Goal: Information Seeking & Learning: Learn about a topic

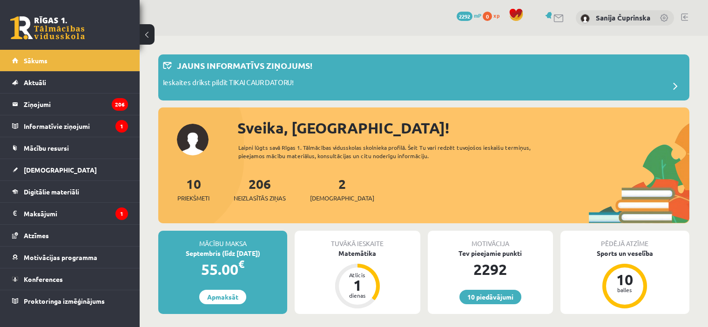
scroll to position [140, 0]
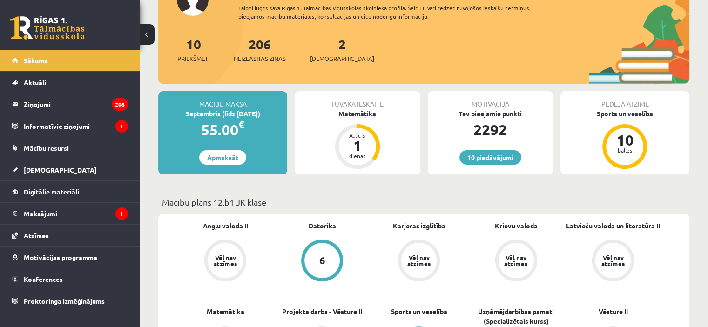
click at [344, 110] on div "Matemātika" at bounding box center [357, 114] width 125 height 10
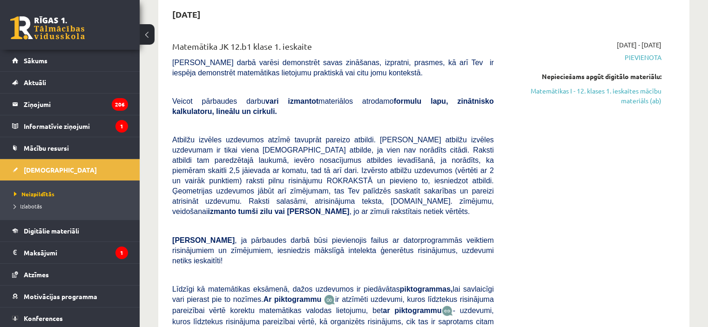
scroll to position [140, 0]
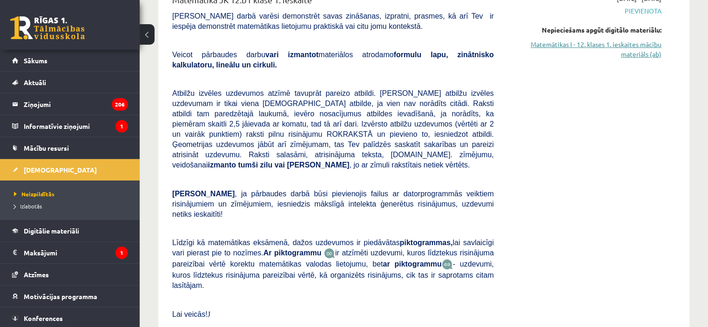
click at [590, 55] on link "Matemātikas I - 12. klases 1. ieskaites mācību materiāls (ab)" at bounding box center [585, 50] width 154 height 20
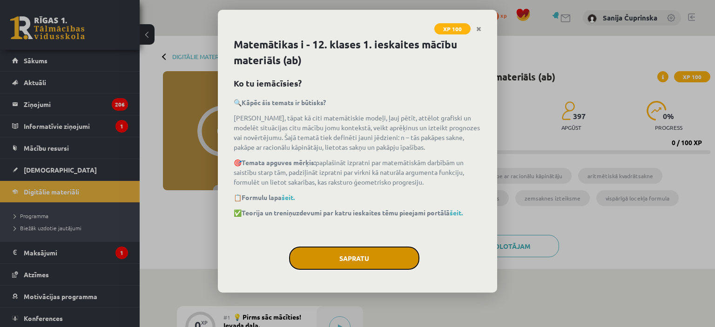
click at [404, 265] on button "Sapratu" at bounding box center [354, 258] width 130 height 23
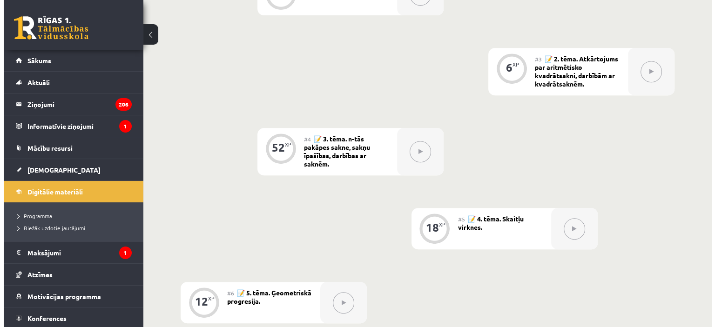
scroll to position [220, 0]
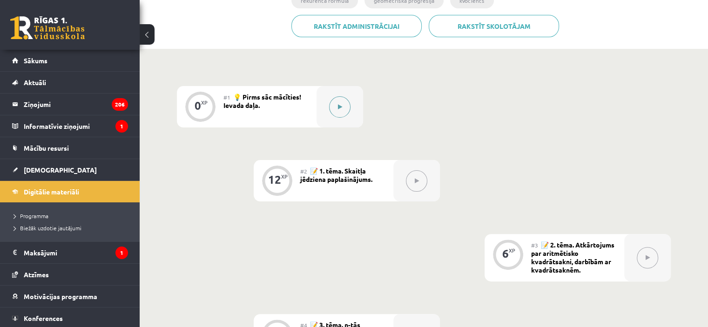
click at [329, 108] on button at bounding box center [339, 106] width 21 height 21
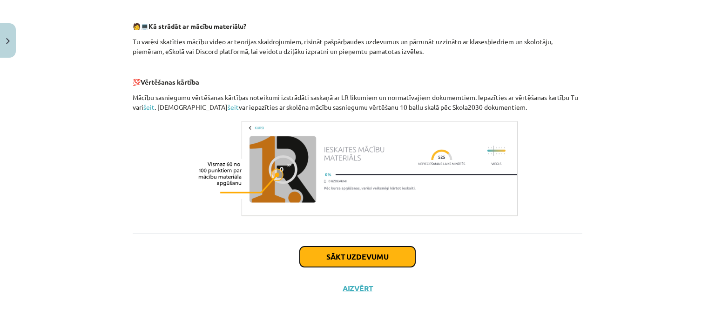
click at [348, 257] on button "Sākt uzdevumu" at bounding box center [357, 257] width 115 height 20
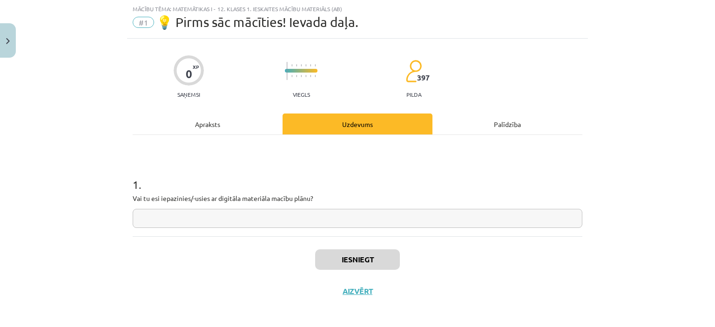
click at [355, 221] on input "text" at bounding box center [358, 218] width 450 height 19
type input "**********"
click at [344, 253] on button "Iesniegt" at bounding box center [357, 259] width 85 height 20
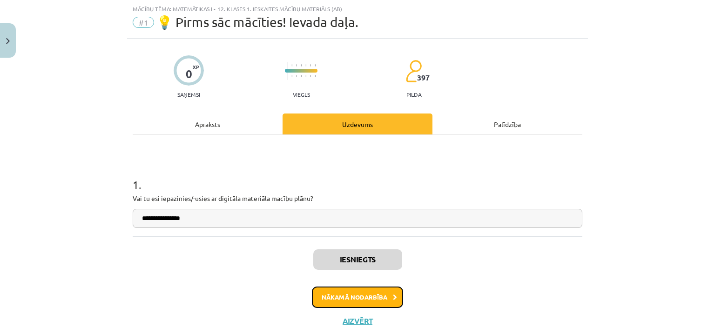
click at [319, 301] on button "Nākamā nodarbība" at bounding box center [357, 297] width 91 height 21
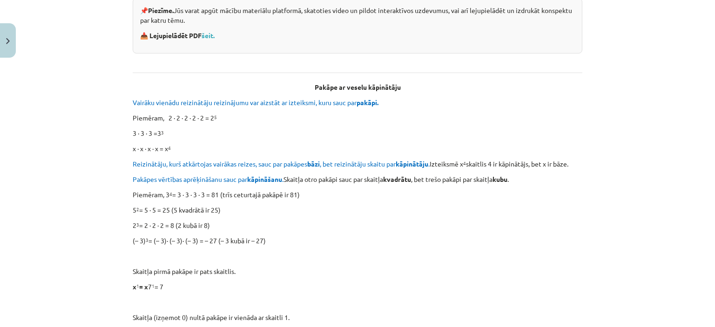
scroll to position [63, 0]
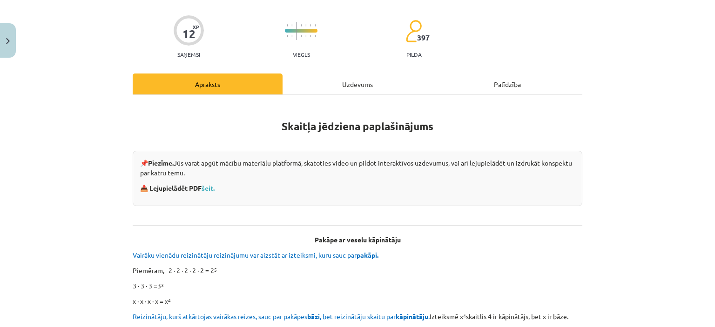
click at [346, 77] on div "Uzdevums" at bounding box center [358, 84] width 150 height 21
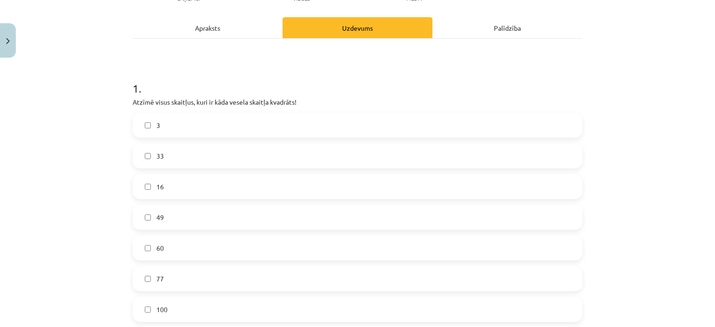
scroll to position [70, 0]
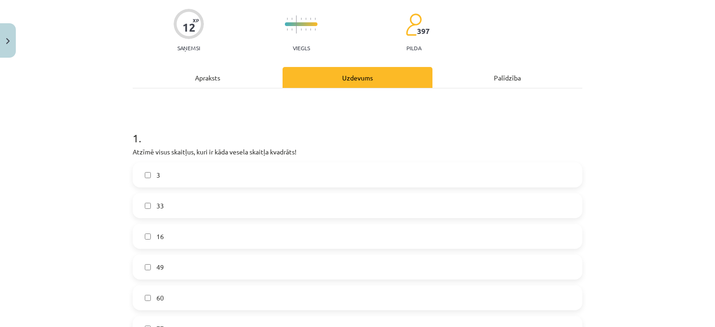
click at [184, 86] on div "Apraksts" at bounding box center [208, 77] width 150 height 21
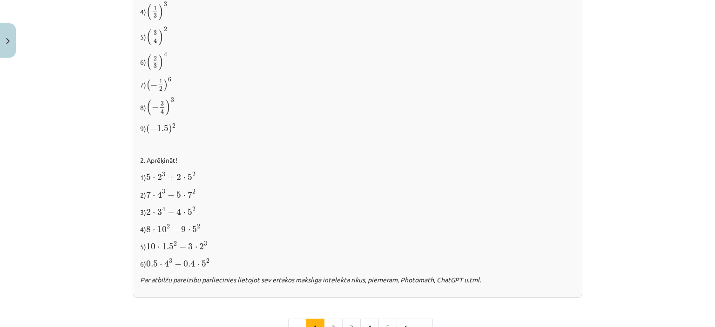
scroll to position [954, 0]
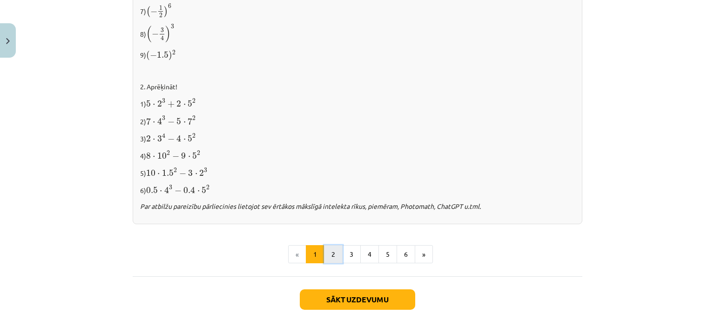
click at [335, 254] on button "2" at bounding box center [333, 254] width 19 height 19
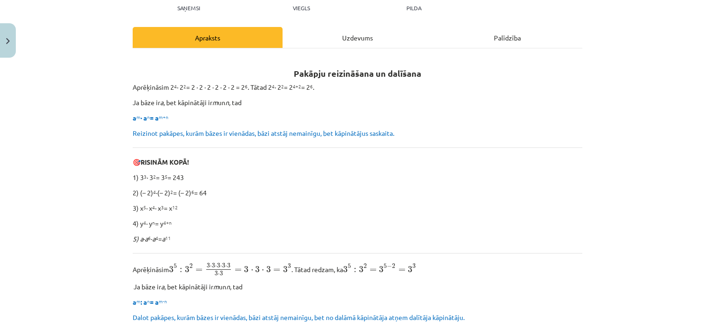
scroll to position [213, 0]
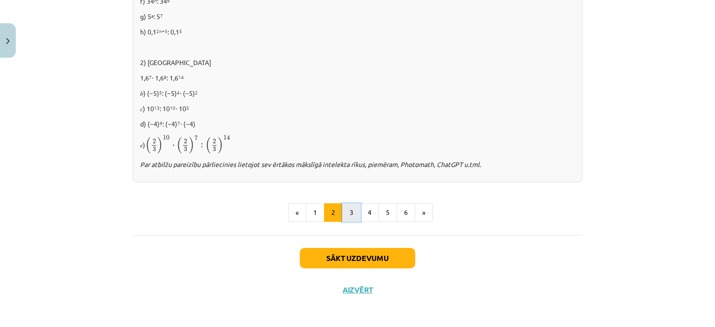
click at [354, 208] on button "3" at bounding box center [351, 212] width 19 height 19
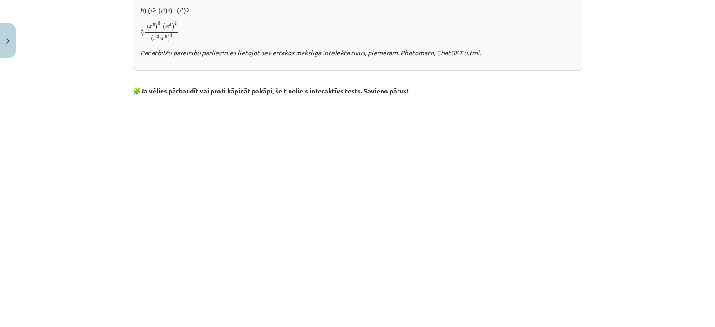
scroll to position [847, 0]
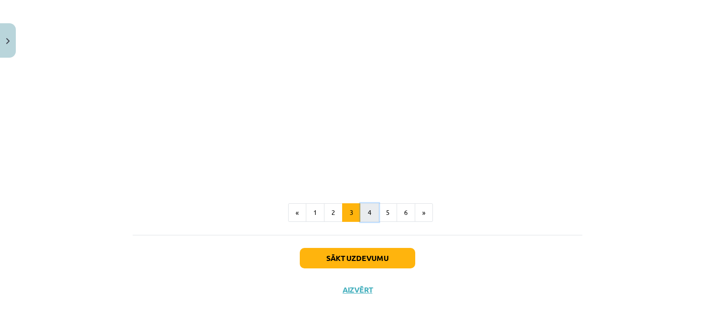
click at [367, 203] on button "4" at bounding box center [369, 212] width 19 height 19
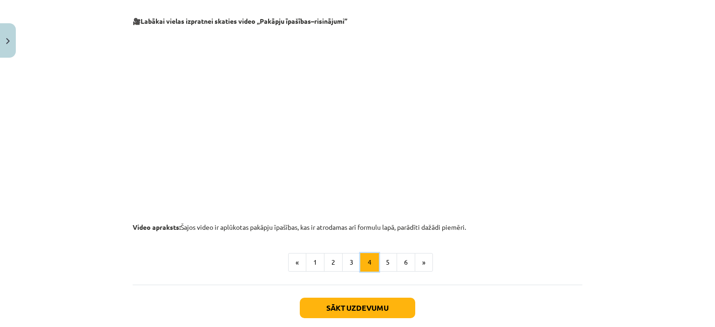
scroll to position [991, 0]
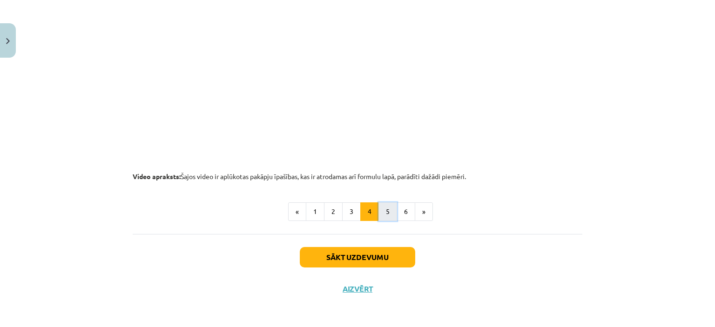
click at [379, 209] on button "5" at bounding box center [387, 211] width 19 height 19
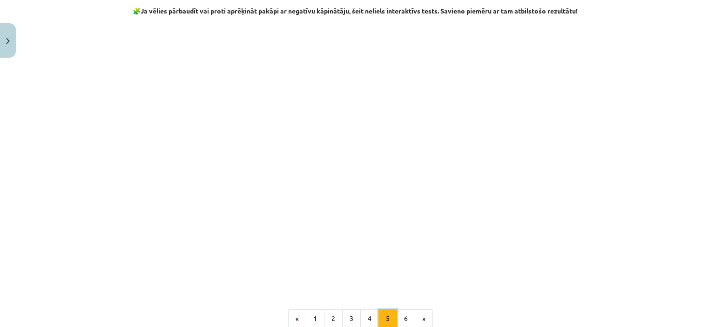
scroll to position [1097, 0]
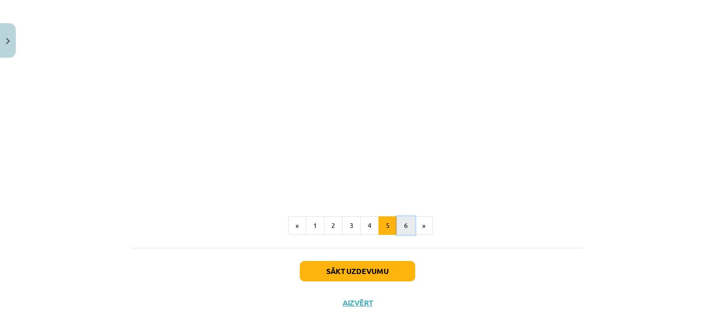
click at [410, 235] on button "6" at bounding box center [406, 225] width 19 height 19
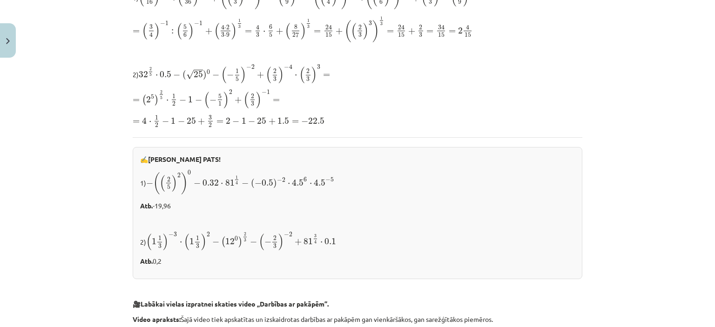
scroll to position [21, 0]
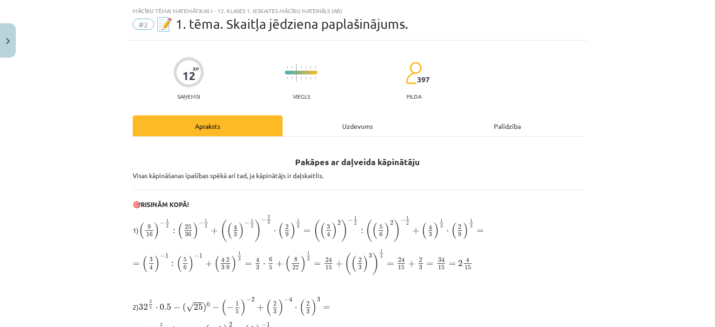
click at [326, 121] on div "Uzdevums" at bounding box center [358, 125] width 150 height 21
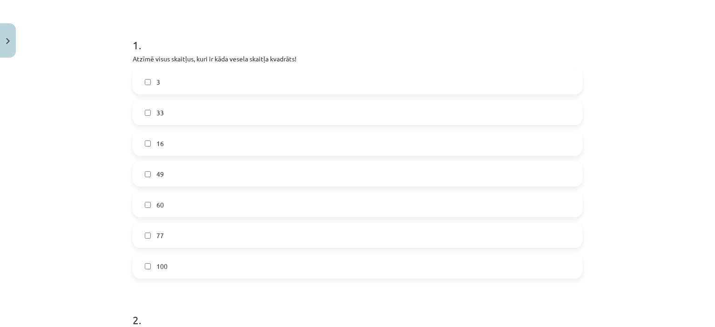
scroll to position [70, 0]
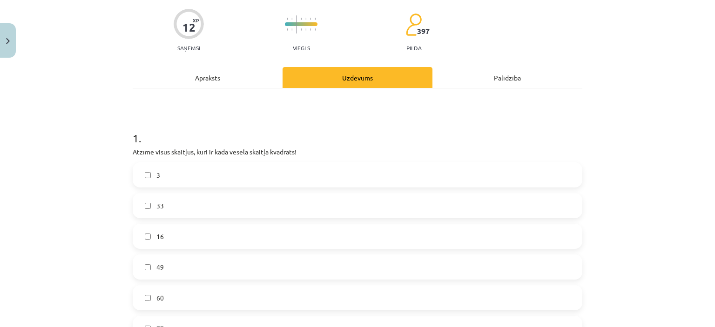
click at [209, 80] on div "Apraksts" at bounding box center [208, 77] width 150 height 21
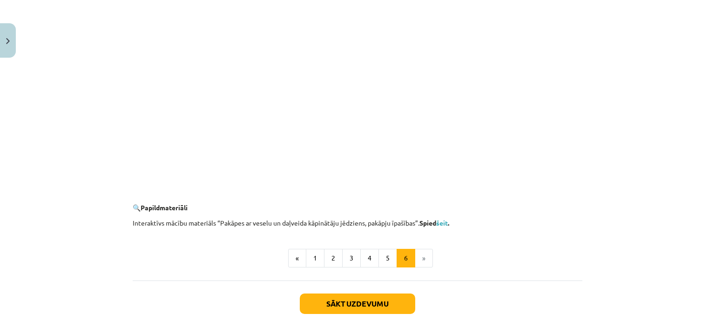
scroll to position [906, 0]
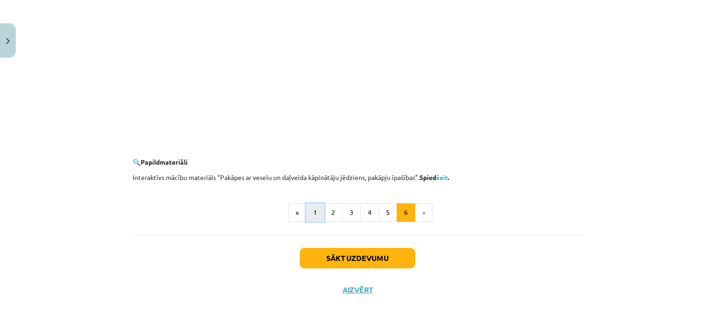
click at [308, 218] on button "1" at bounding box center [315, 212] width 19 height 19
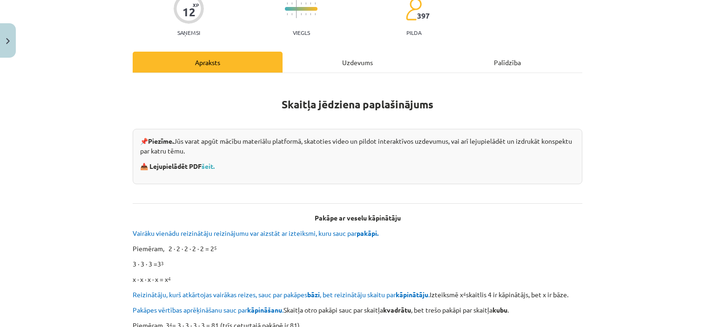
scroll to position [0, 0]
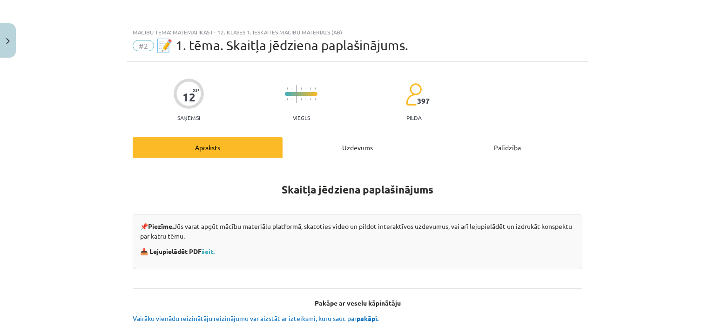
click at [330, 139] on div "Uzdevums" at bounding box center [358, 147] width 150 height 21
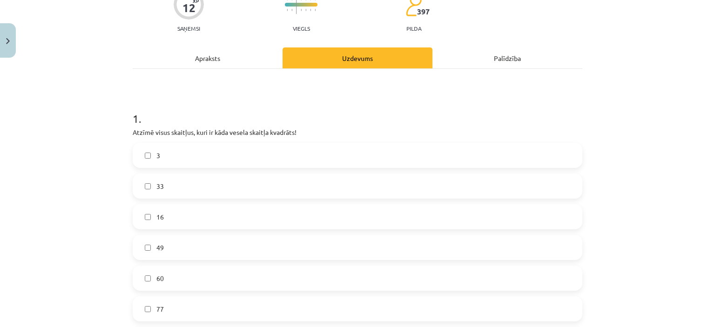
scroll to position [163, 0]
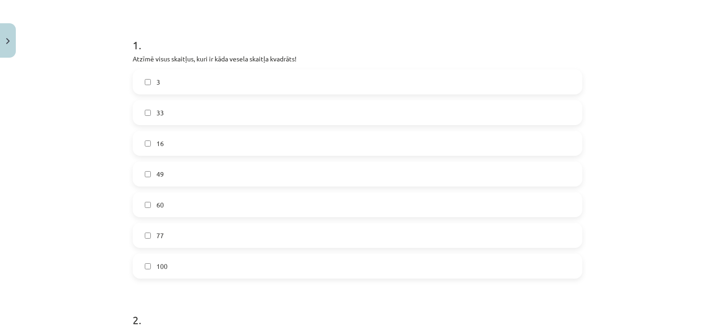
click at [260, 149] on label "16" at bounding box center [358, 143] width 448 height 23
click at [250, 177] on label "49" at bounding box center [358, 173] width 448 height 23
click at [214, 266] on label "100" at bounding box center [358, 266] width 448 height 23
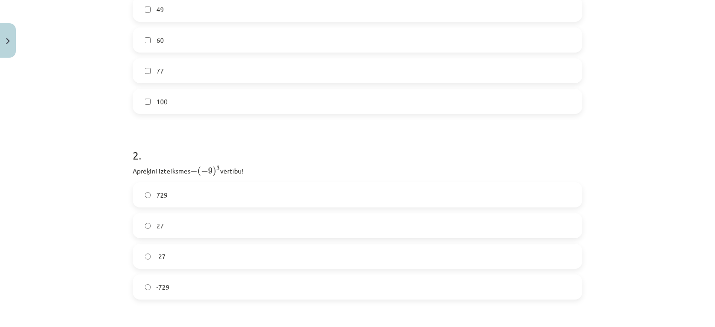
scroll to position [349, 0]
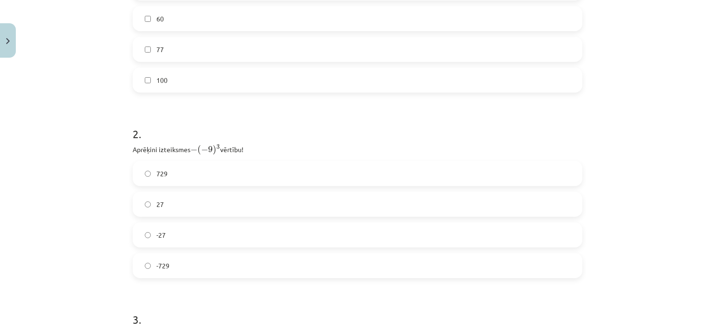
click at [188, 210] on label "27" at bounding box center [358, 204] width 448 height 23
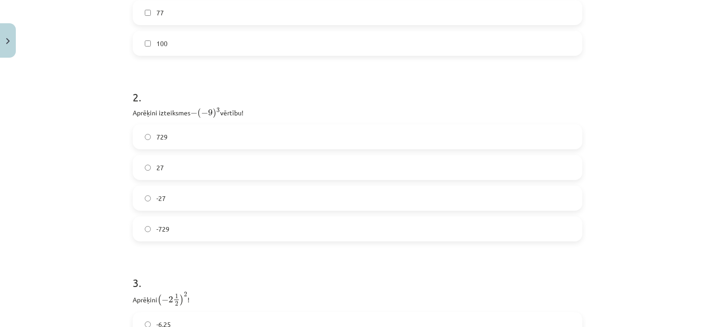
scroll to position [442, 0]
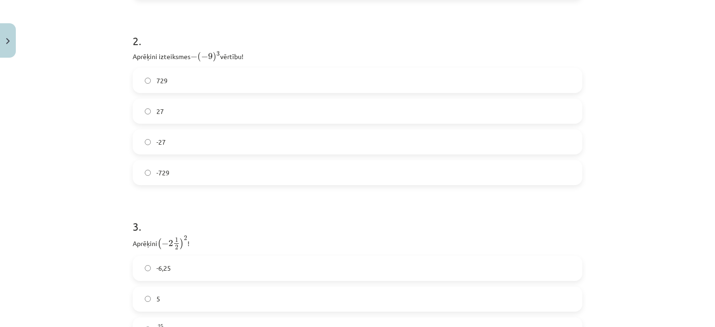
click at [168, 105] on label "27" at bounding box center [358, 111] width 448 height 23
click at [168, 89] on label "729" at bounding box center [358, 80] width 448 height 23
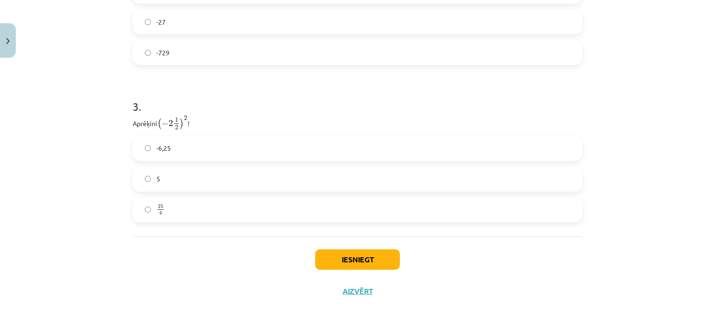
scroll to position [564, 0]
click at [152, 204] on label "25 4 25 4" at bounding box center [358, 207] width 448 height 23
click at [364, 249] on button "Iesniegt" at bounding box center [357, 258] width 85 height 20
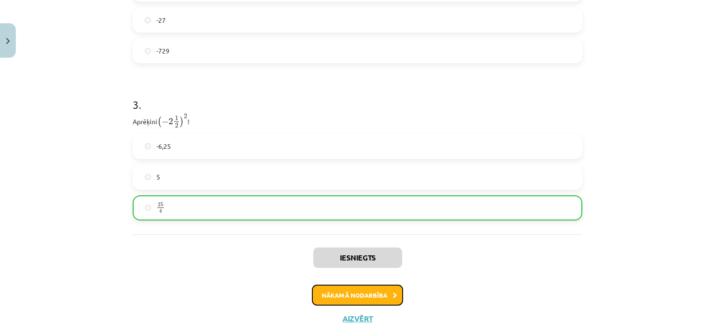
click at [359, 294] on button "Nākamā nodarbība" at bounding box center [357, 295] width 91 height 21
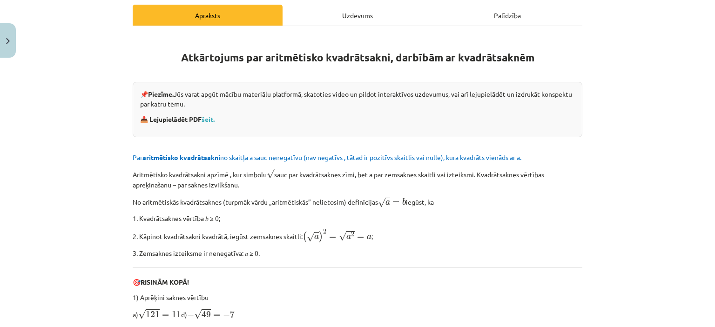
scroll to position [23, 0]
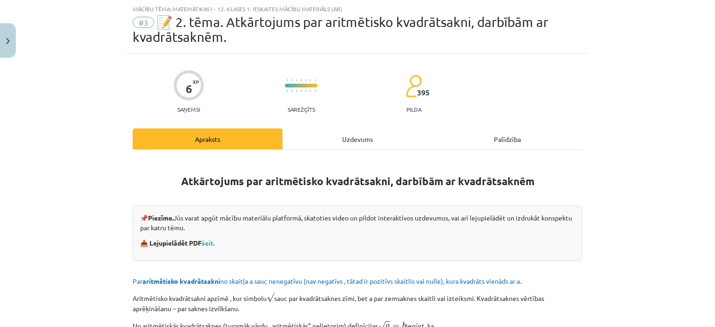
click at [325, 137] on div "Uzdevums" at bounding box center [358, 138] width 150 height 21
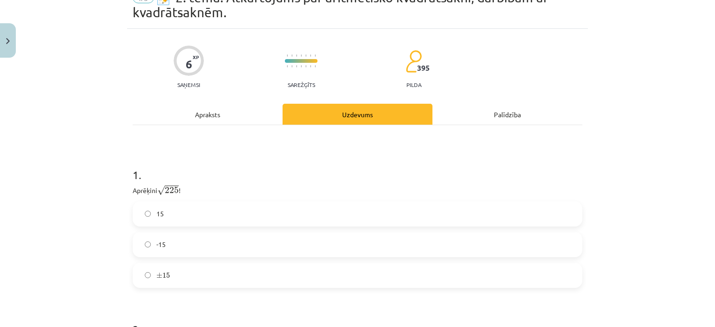
scroll to position [70, 0]
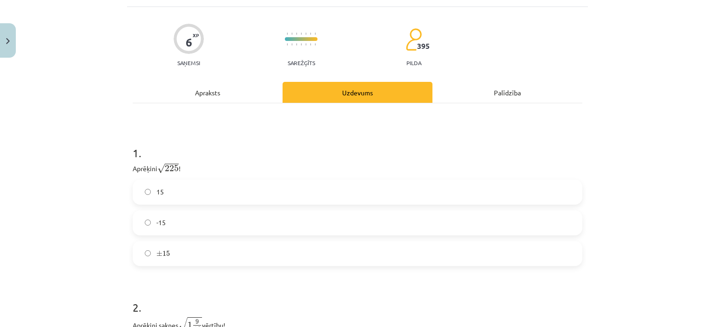
click at [165, 167] on span "225" at bounding box center [172, 168] width 14 height 7
click at [197, 189] on label "15" at bounding box center [358, 192] width 448 height 23
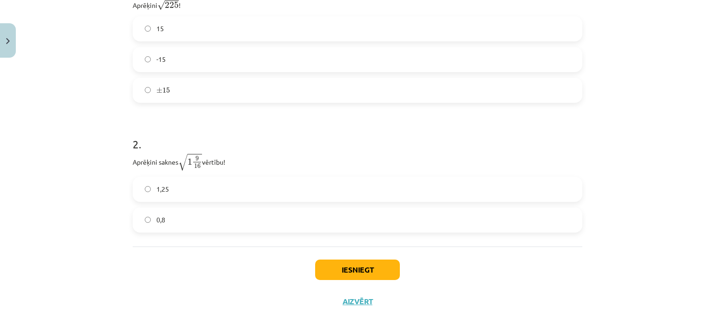
scroll to position [246, 0]
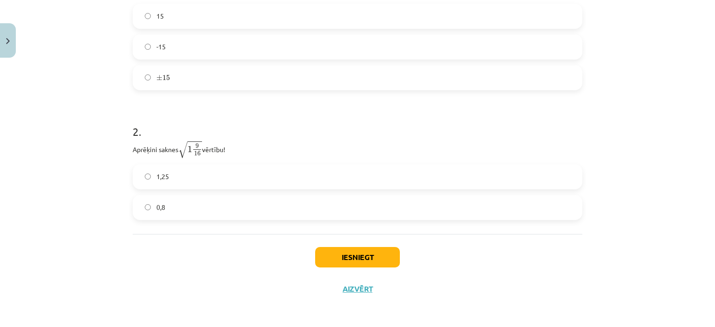
click at [166, 175] on label "1,25" at bounding box center [358, 176] width 448 height 23
click at [371, 259] on button "Iesniegt" at bounding box center [357, 257] width 85 height 20
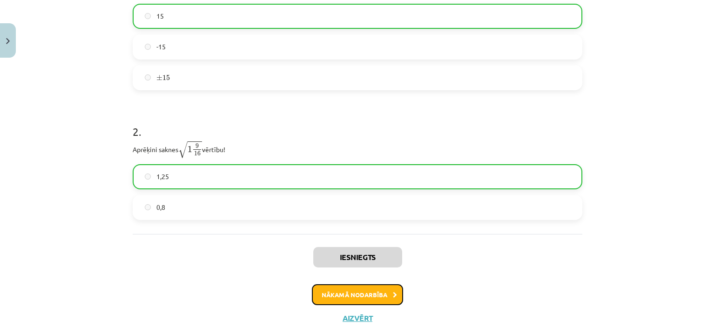
click at [363, 292] on button "Nākamā nodarbība" at bounding box center [357, 294] width 91 height 21
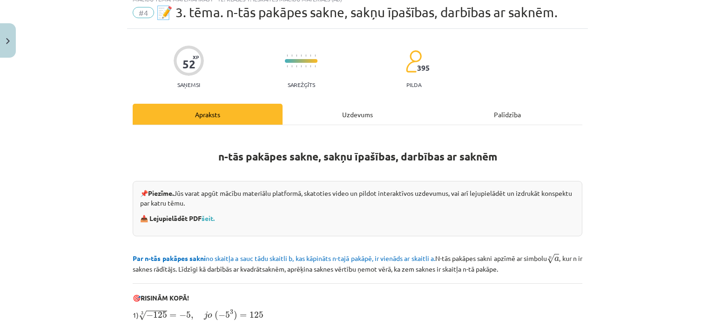
scroll to position [23, 0]
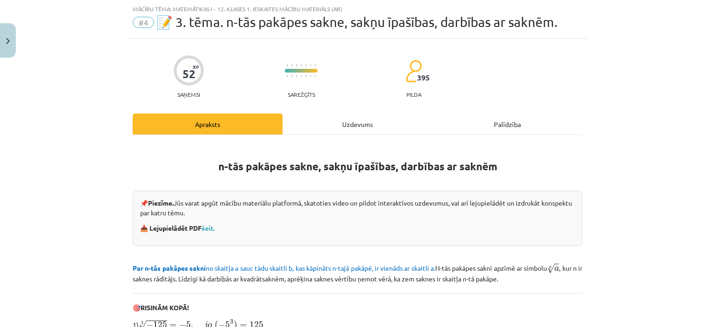
click at [328, 128] on div "Uzdevums" at bounding box center [358, 124] width 150 height 21
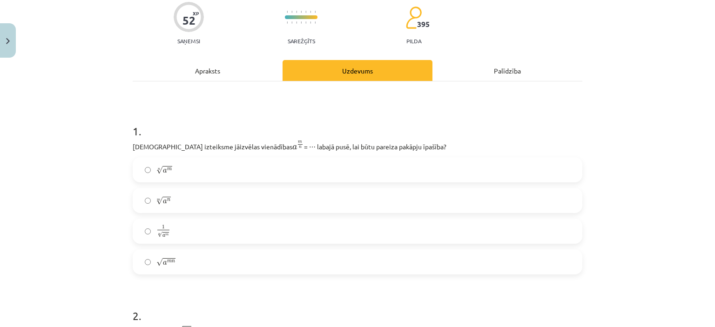
scroll to position [116, 0]
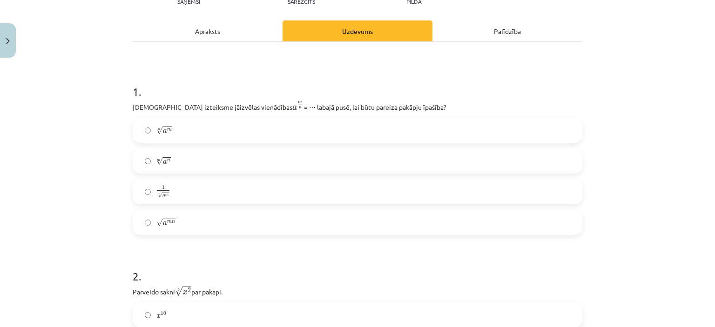
click at [209, 23] on div "Apraksts" at bounding box center [208, 30] width 150 height 21
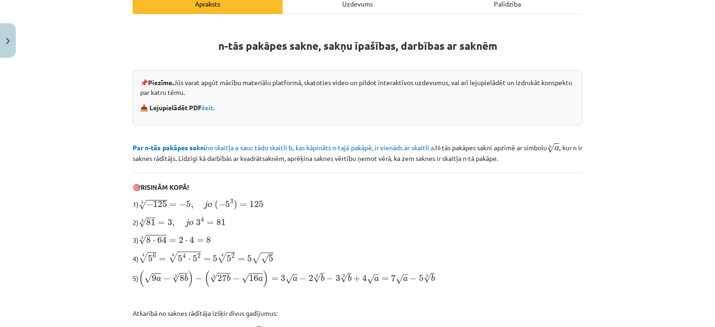
scroll to position [123, 0]
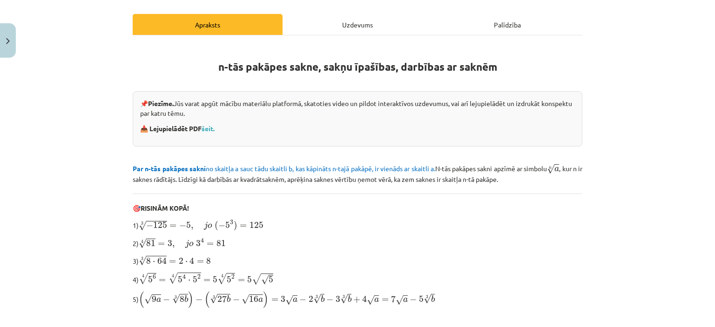
click at [337, 26] on div "Uzdevums" at bounding box center [358, 24] width 150 height 21
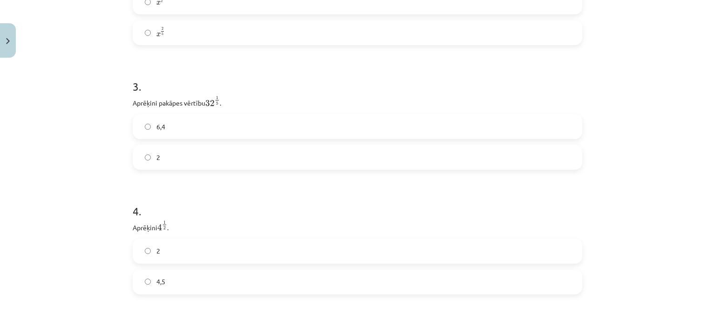
scroll to position [489, 0]
click at [225, 119] on label "6,4" at bounding box center [358, 128] width 448 height 23
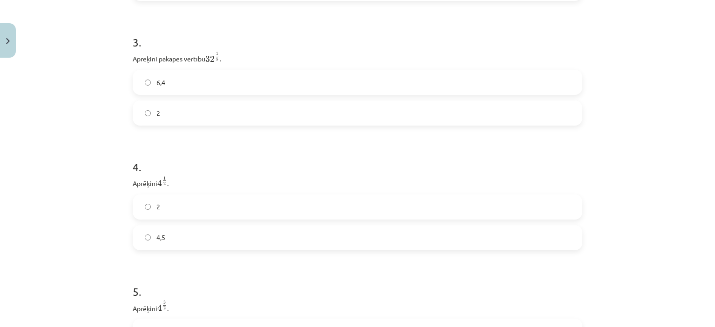
scroll to position [582, 0]
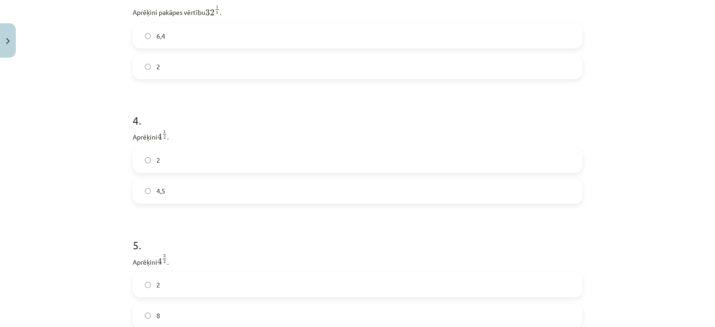
click at [164, 172] on label "2" at bounding box center [358, 160] width 448 height 23
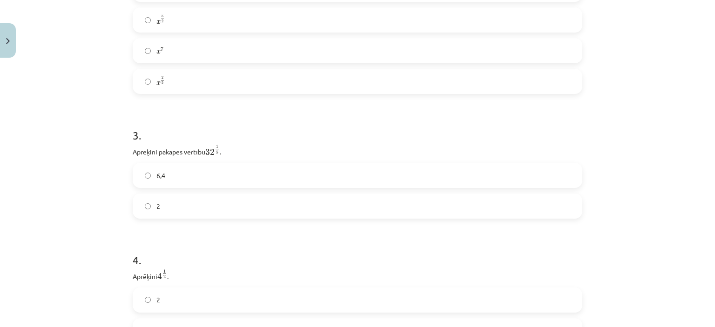
click at [172, 212] on label "2" at bounding box center [358, 206] width 448 height 23
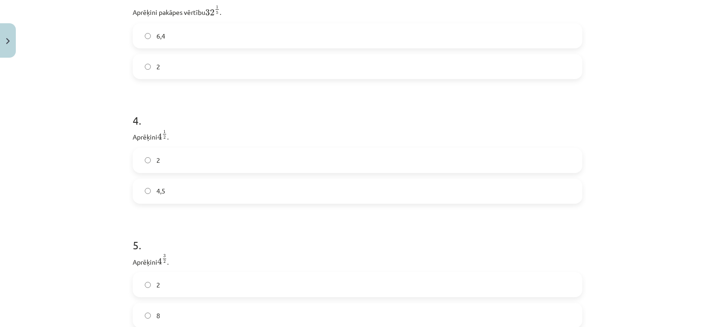
scroll to position [721, 0]
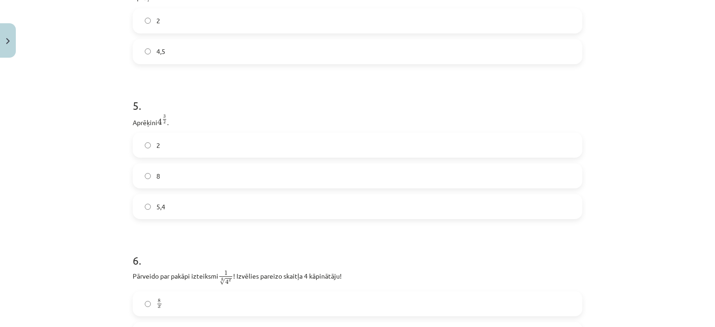
click at [229, 183] on label "8" at bounding box center [358, 175] width 448 height 23
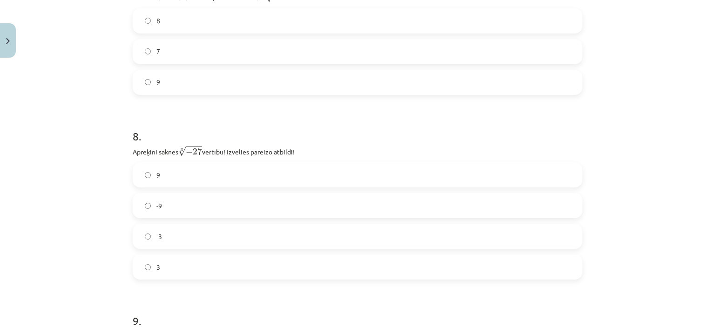
scroll to position [1233, 0]
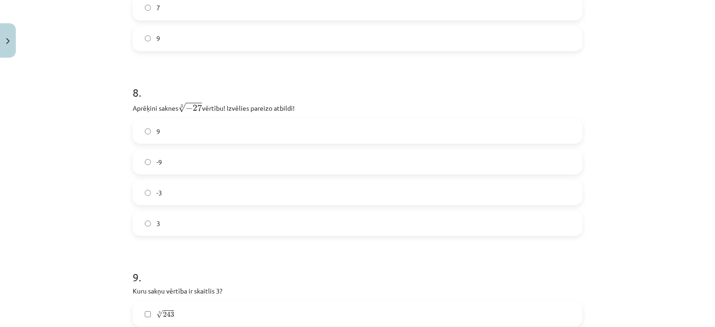
click at [323, 192] on label "-3" at bounding box center [358, 192] width 448 height 23
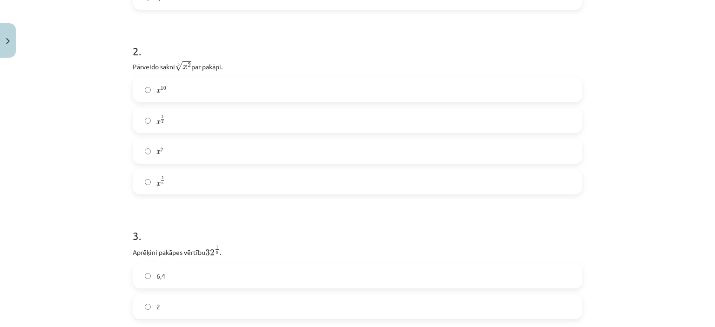
scroll to position [303, 0]
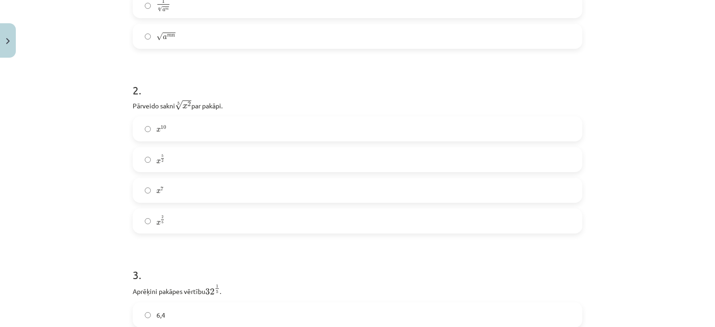
click at [222, 227] on label "x 2 5 x 2 5" at bounding box center [358, 220] width 448 height 23
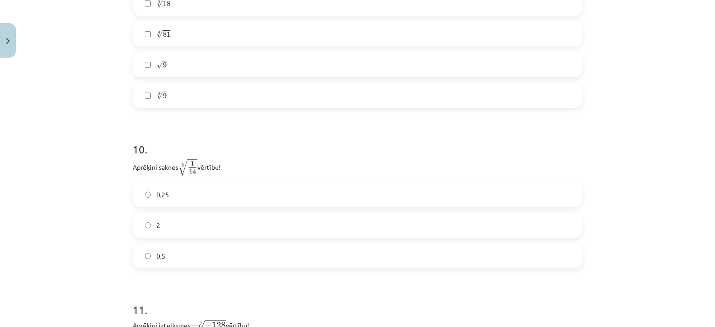
scroll to position [1652, 0]
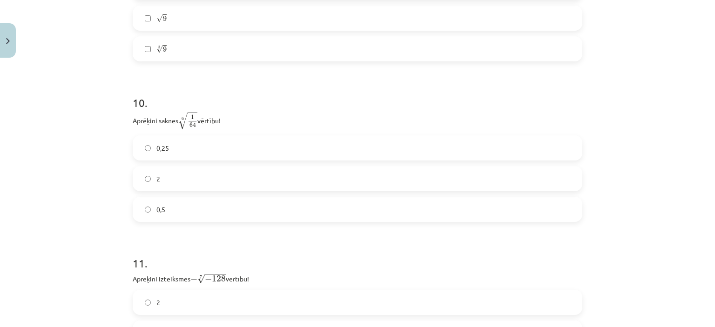
click at [209, 221] on label "0,5" at bounding box center [358, 209] width 448 height 23
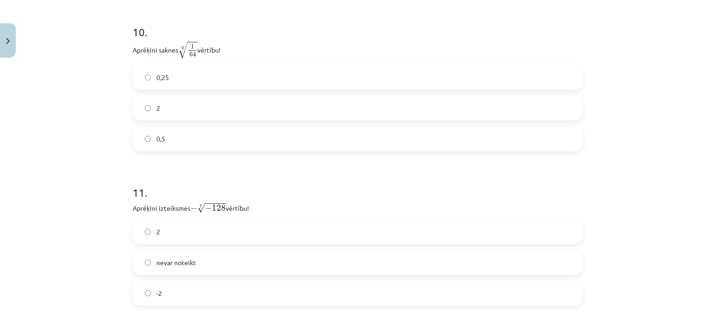
scroll to position [1792, 0]
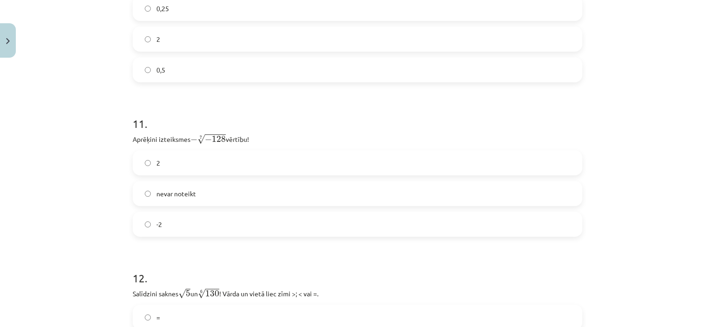
click at [190, 155] on label "2" at bounding box center [358, 162] width 448 height 23
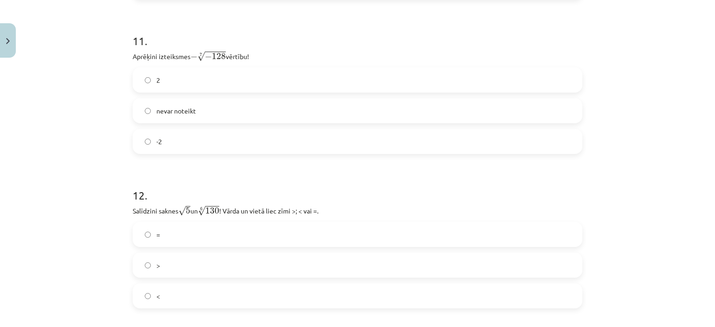
scroll to position [1932, 0]
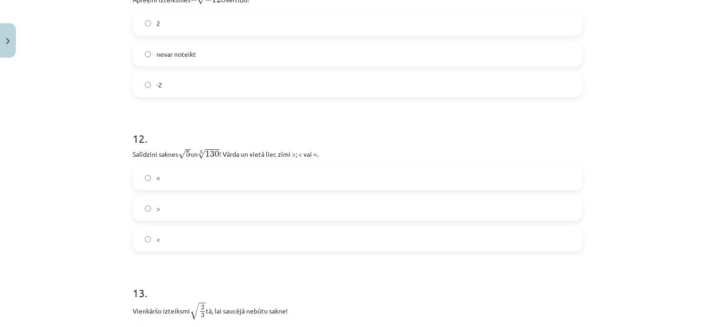
click at [246, 198] on label ">" at bounding box center [358, 208] width 448 height 23
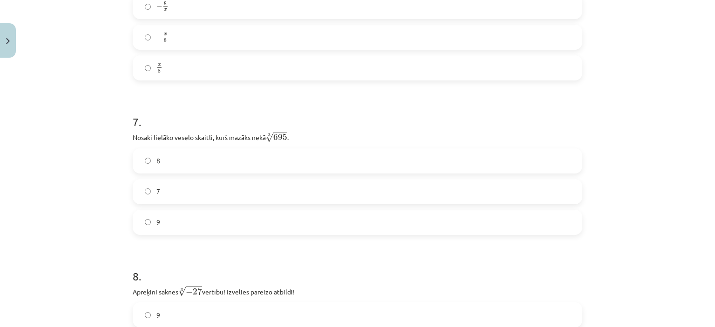
scroll to position [1047, 0]
click at [244, 171] on label "8" at bounding box center [358, 163] width 448 height 23
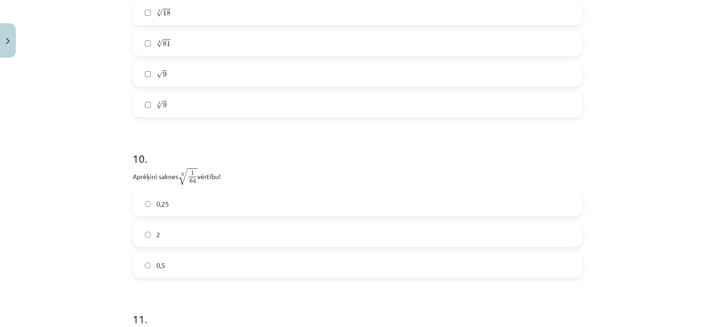
scroll to position [1466, 0]
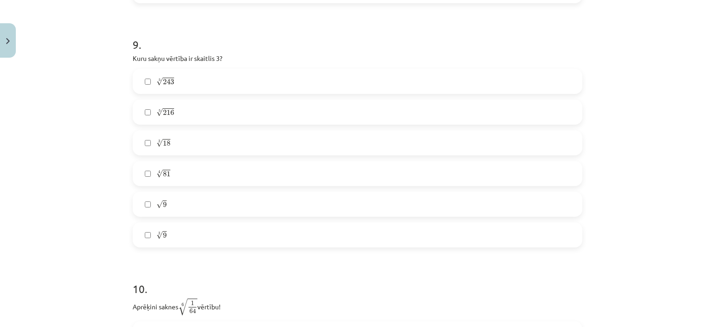
click at [179, 89] on label "5 √ 243 243 5" at bounding box center [358, 81] width 448 height 23
click at [189, 202] on label "√ 9 9" at bounding box center [358, 204] width 448 height 23
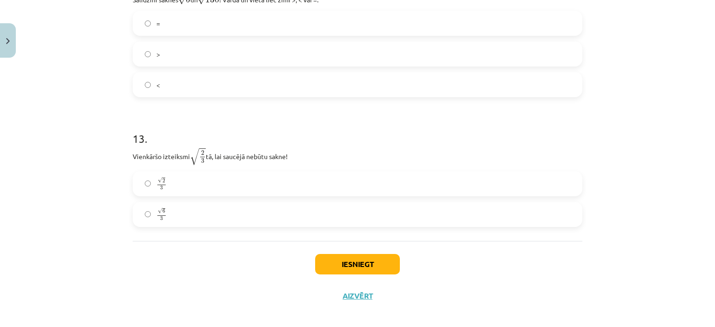
scroll to position [2095, 0]
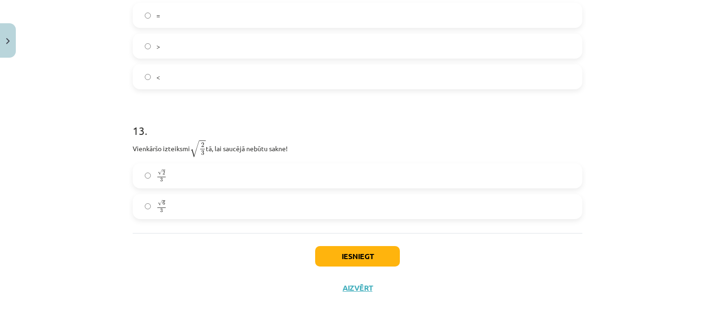
click at [189, 202] on label "√ 6 3 6 3" at bounding box center [358, 206] width 448 height 23
click at [333, 248] on button "Iesniegt" at bounding box center [357, 256] width 85 height 20
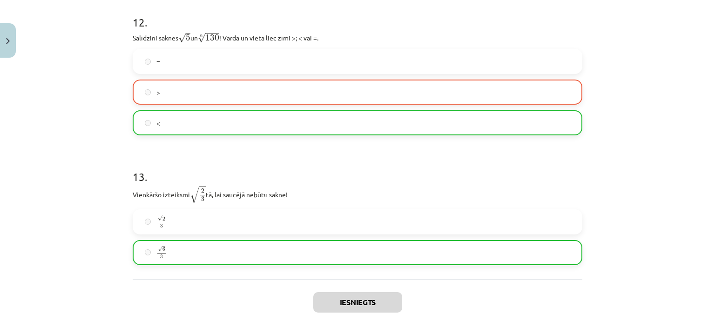
scroll to position [2124, 0]
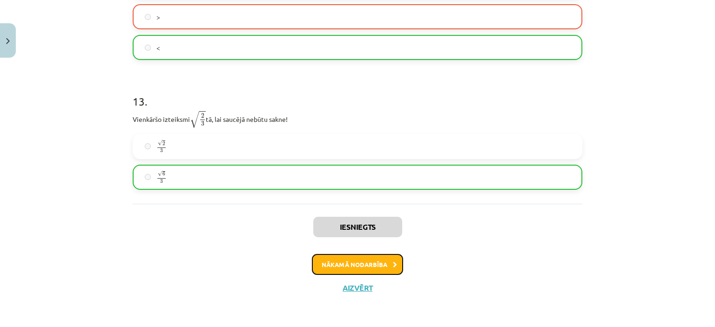
click at [351, 265] on button "Nākamā nodarbība" at bounding box center [357, 264] width 91 height 21
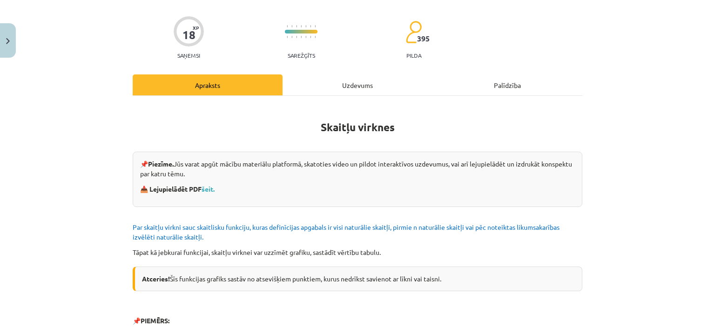
scroll to position [23, 0]
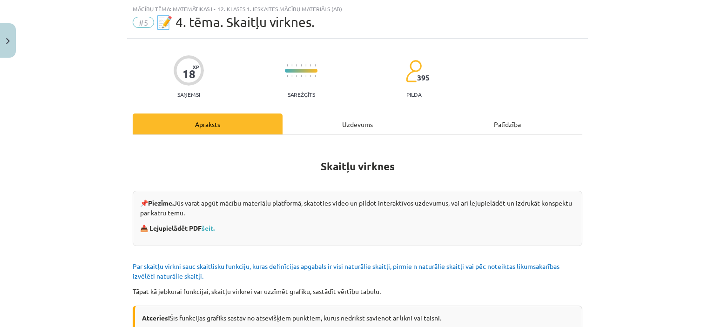
click at [347, 124] on div "Uzdevums" at bounding box center [358, 124] width 150 height 21
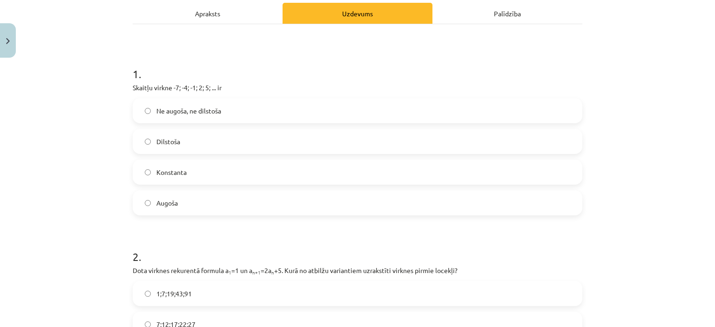
scroll to position [140, 0]
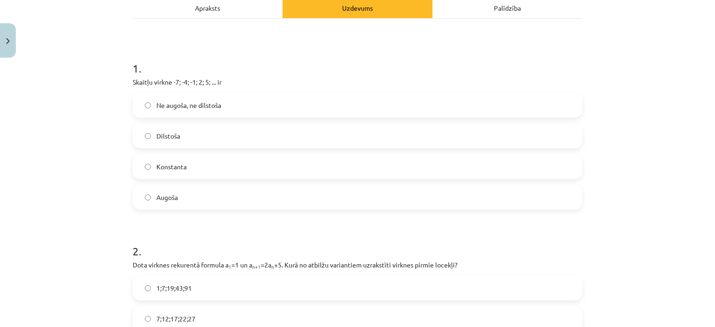
click at [189, 189] on label "Augoša" at bounding box center [358, 197] width 448 height 23
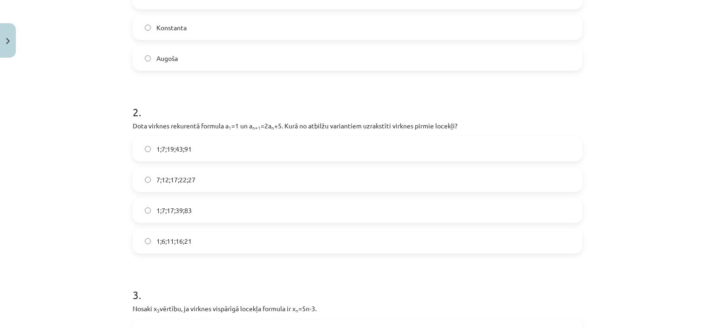
scroll to position [279, 0]
click at [208, 143] on label "1;7;19;43;91" at bounding box center [358, 148] width 448 height 23
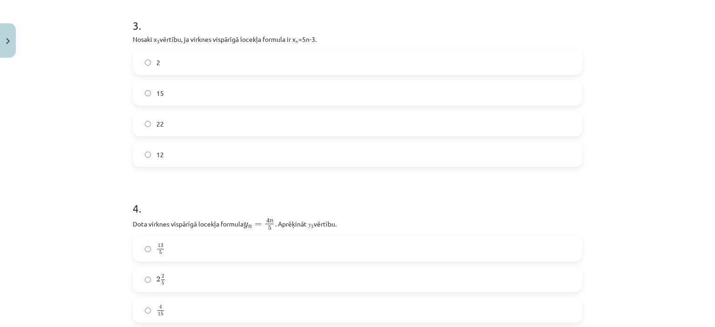
scroll to position [559, 0]
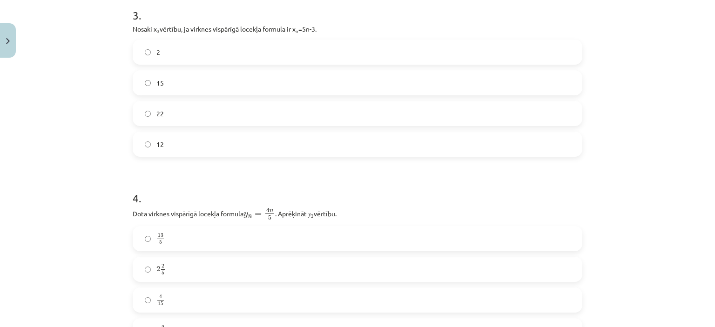
click at [310, 147] on label "12" at bounding box center [358, 144] width 448 height 23
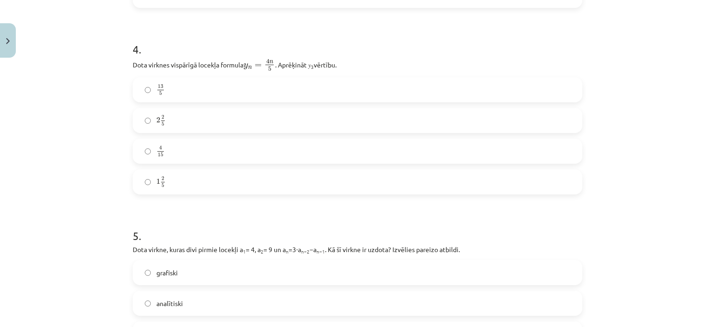
scroll to position [745, 0]
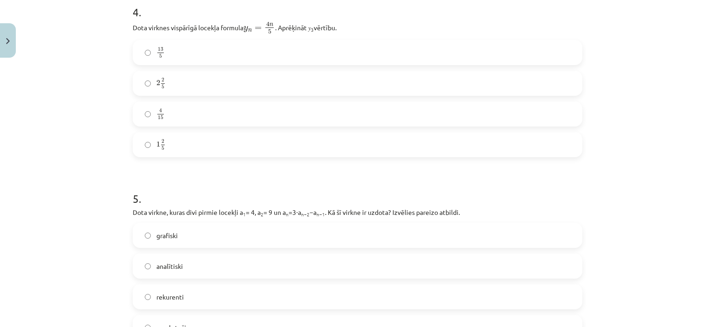
click at [257, 80] on label "2 2 5 2 2 5" at bounding box center [358, 83] width 448 height 23
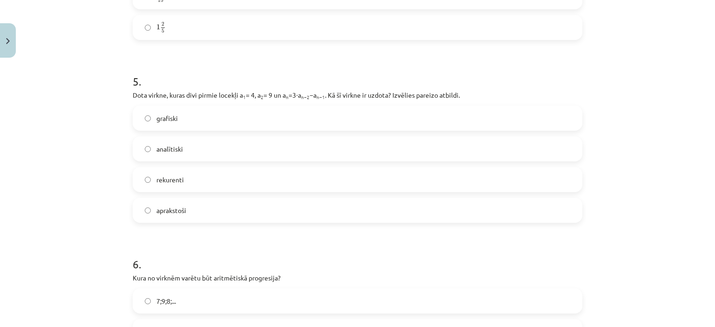
scroll to position [909, 0]
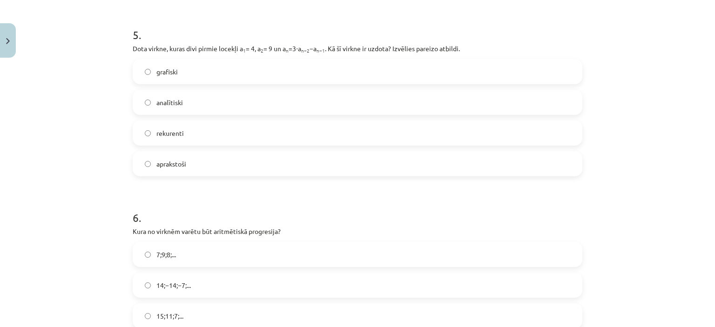
click at [269, 122] on label "rekurenti" at bounding box center [358, 132] width 448 height 23
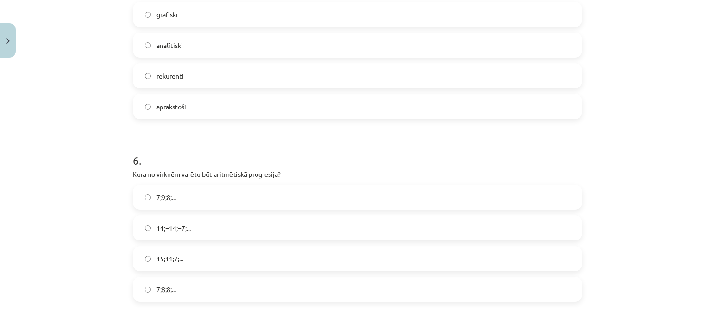
scroll to position [1048, 0]
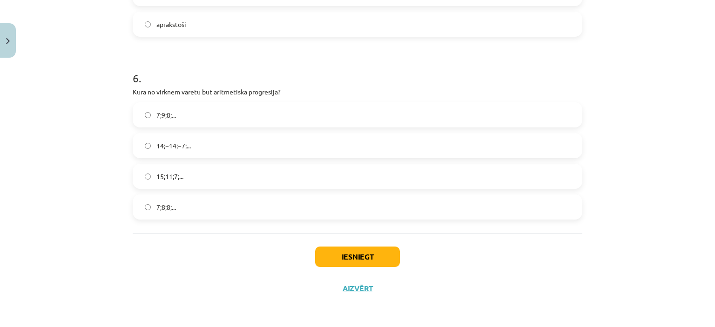
click at [210, 206] on label "7;8;8;..." at bounding box center [358, 206] width 448 height 23
click at [347, 255] on button "Iesniegt" at bounding box center [357, 257] width 85 height 20
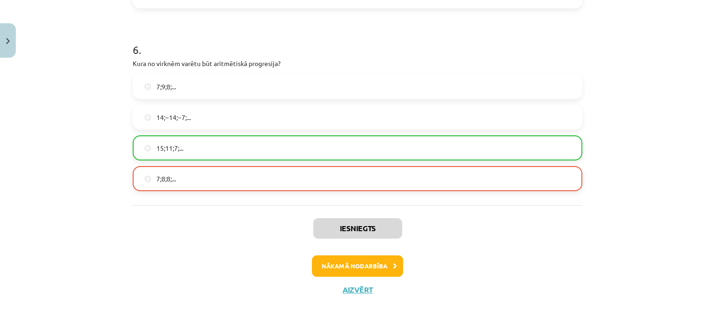
scroll to position [1077, 0]
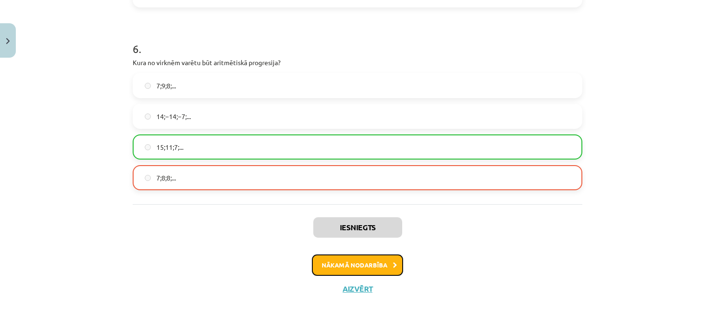
click at [317, 271] on button "Nākamā nodarbība" at bounding box center [357, 265] width 91 height 21
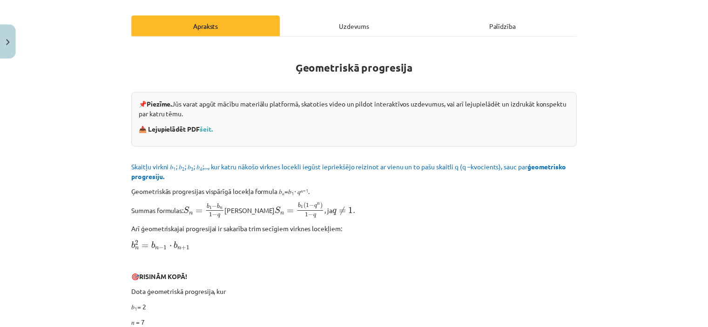
scroll to position [23, 0]
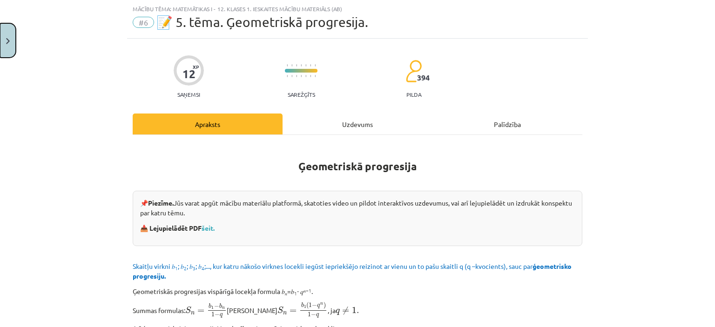
click at [0, 52] on button "Close" at bounding box center [8, 40] width 16 height 34
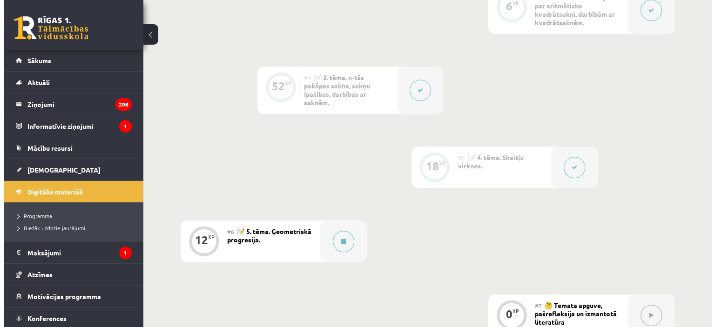
scroll to position [453, 0]
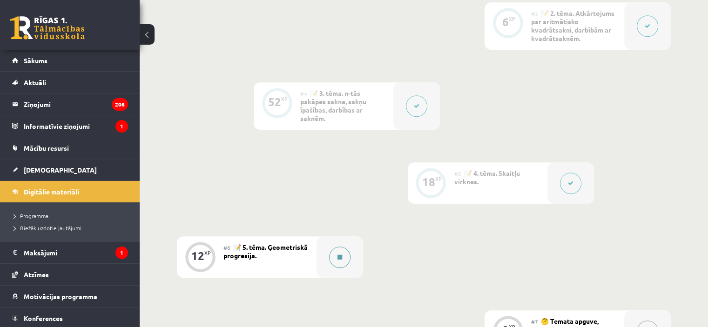
click at [324, 253] on div at bounding box center [339, 256] width 47 height 41
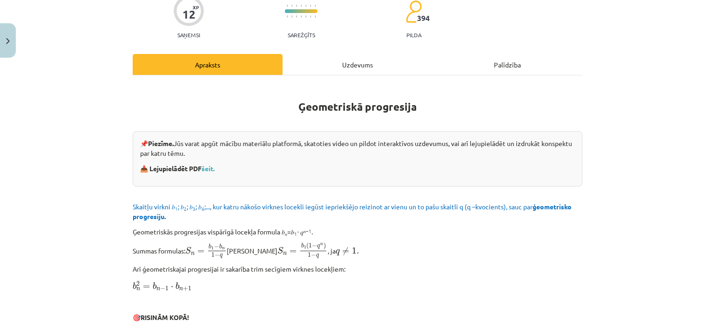
scroll to position [17, 0]
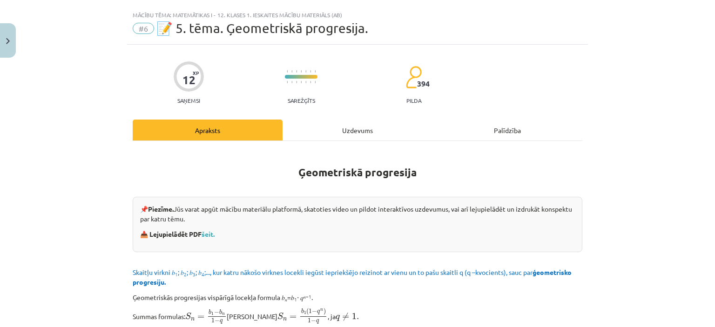
click at [356, 128] on div "Uzdevums" at bounding box center [358, 130] width 150 height 21
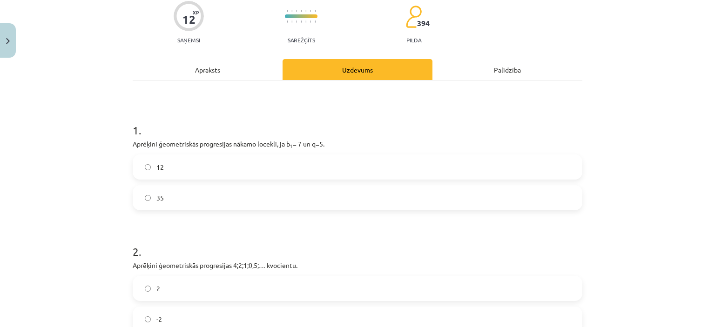
scroll to position [116, 0]
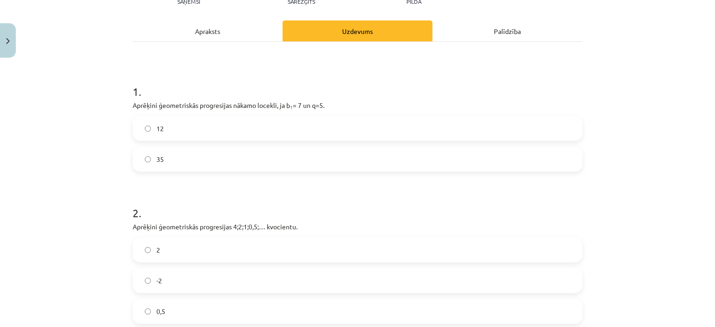
click at [307, 153] on label "35" at bounding box center [358, 159] width 448 height 23
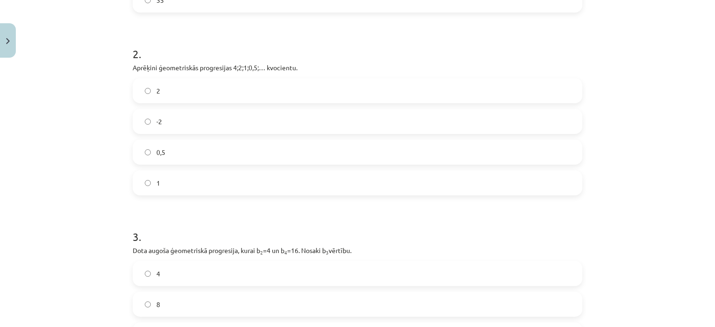
scroll to position [279, 0]
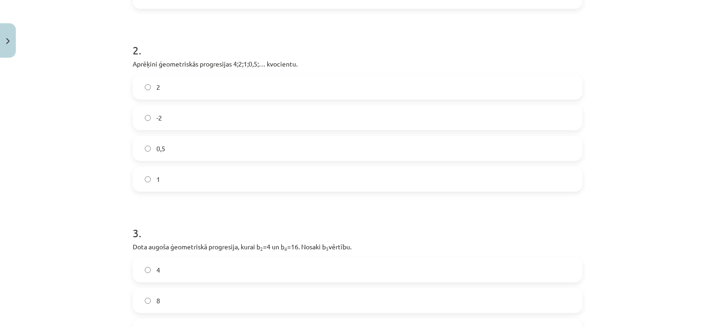
click at [545, 158] on label "0,5" at bounding box center [358, 148] width 448 height 23
drag, startPoint x: 712, startPoint y: 191, endPoint x: 690, endPoint y: 213, distance: 30.6
click at [690, 213] on div "Mācību tēma: Matemātikas i - 12. klases 1. ieskaites mācību materiāls (ab) #6 📝…" at bounding box center [357, 163] width 715 height 327
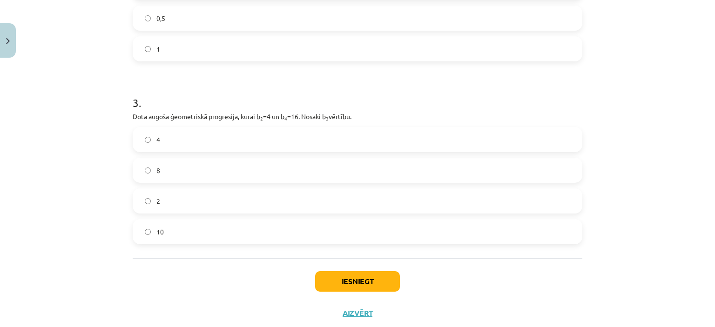
scroll to position [434, 0]
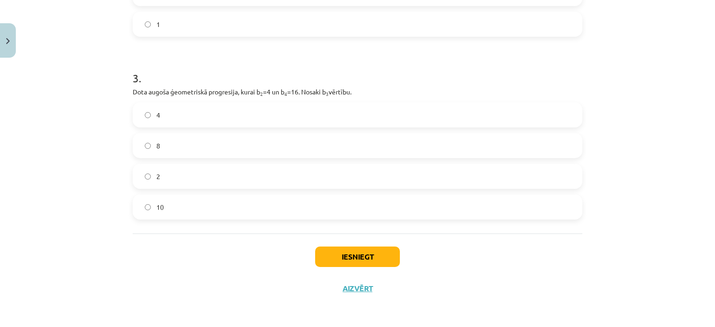
drag, startPoint x: 705, startPoint y: 282, endPoint x: 707, endPoint y: 313, distance: 31.7
click at [707, 313] on div "Mācību tēma: Matemātikas i - 12. klases 1. ieskaites mācību materiāls (ab) #6 📝…" at bounding box center [357, 163] width 715 height 327
click at [487, 148] on label "8" at bounding box center [358, 145] width 448 height 23
click at [360, 255] on button "Iesniegt" at bounding box center [357, 257] width 85 height 20
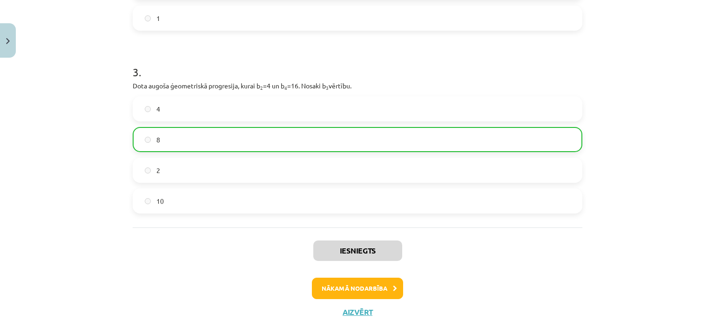
scroll to position [446, 0]
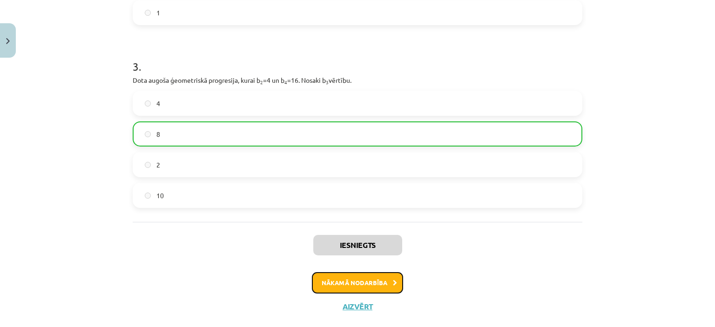
click at [387, 281] on button "Nākamā nodarbība" at bounding box center [357, 282] width 91 height 21
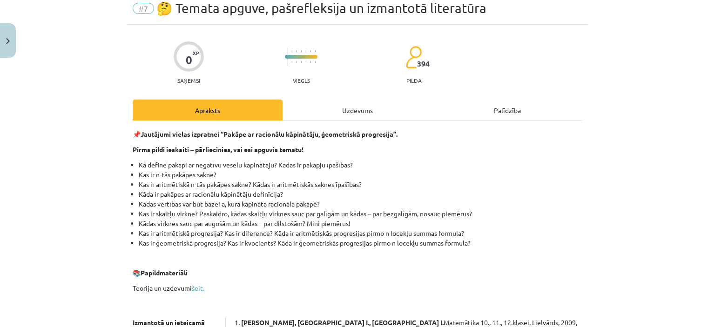
scroll to position [23, 0]
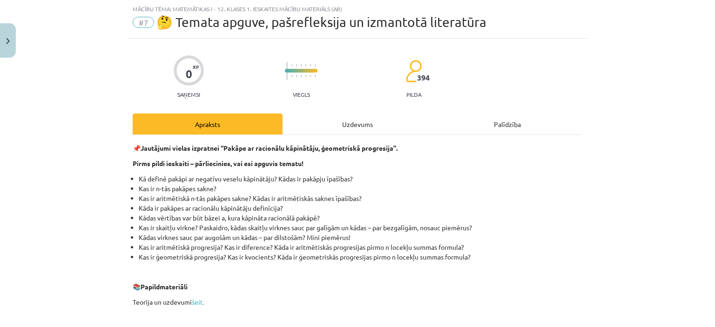
click at [347, 131] on div "Uzdevums" at bounding box center [358, 124] width 150 height 21
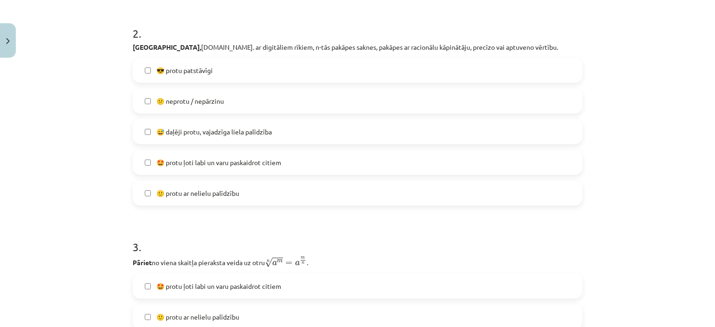
scroll to position [396, 0]
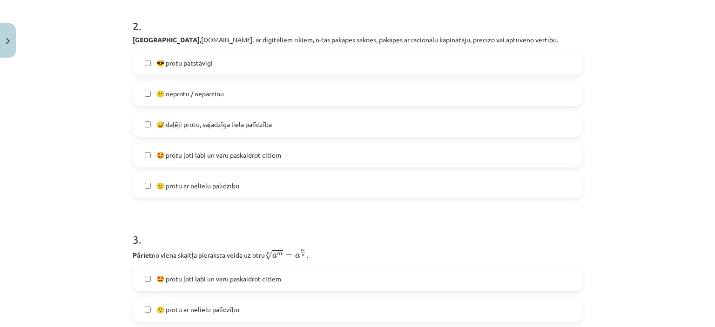
click at [350, 184] on label "🙂 protu ar nelielu palīdzību" at bounding box center [358, 185] width 448 height 23
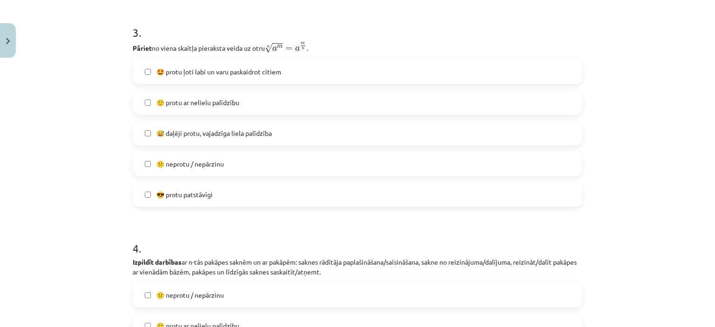
scroll to position [608, 0]
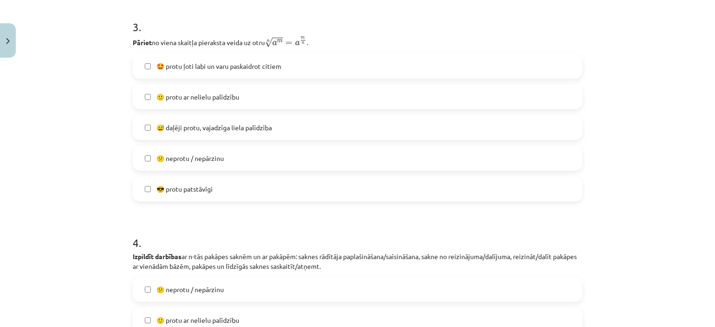
click at [339, 129] on label "😅 daļēji protu, vajadzīga liela palīdzība" at bounding box center [358, 127] width 448 height 23
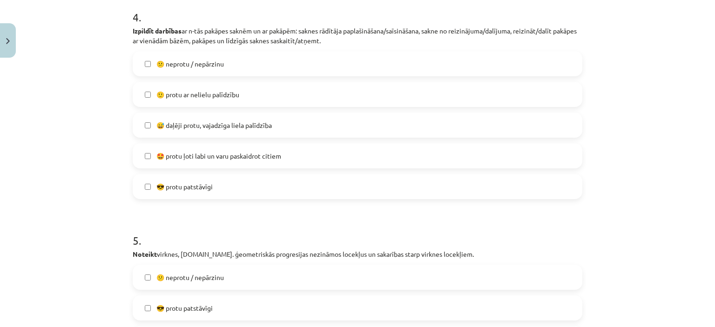
scroll to position [842, 0]
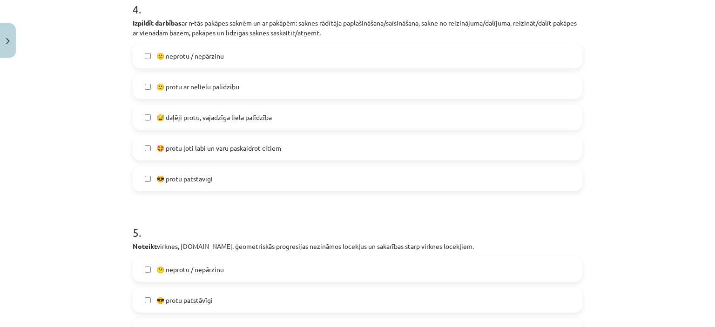
click at [443, 84] on label "🙂 protu ar nelielu palīdzību" at bounding box center [358, 86] width 448 height 23
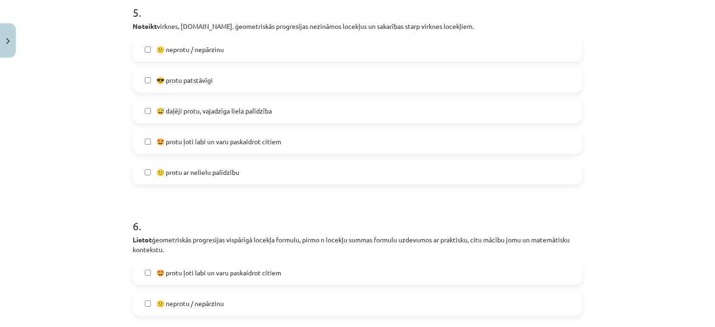
scroll to position [1064, 0]
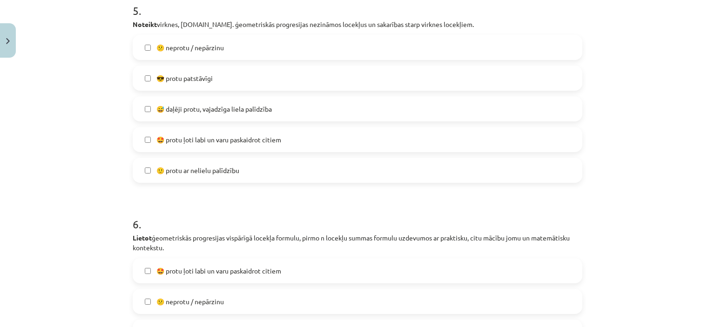
click at [322, 83] on label "😎 protu patstāvīgi" at bounding box center [358, 78] width 448 height 23
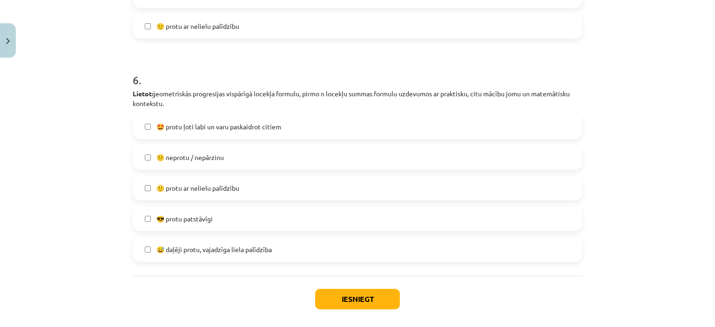
scroll to position [1251, 0]
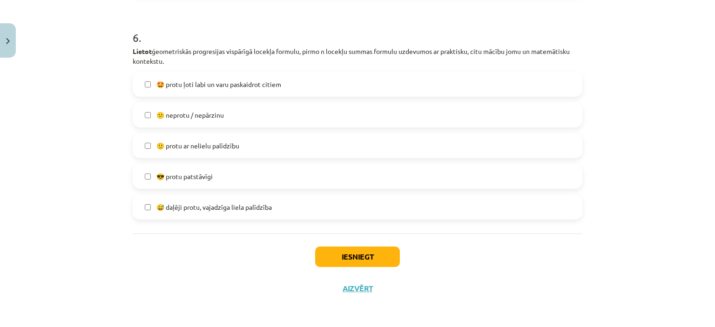
click at [497, 141] on label "🙂 protu ar nelielu palīdzību" at bounding box center [358, 145] width 448 height 23
click at [369, 252] on button "Iesniegt" at bounding box center [357, 257] width 85 height 20
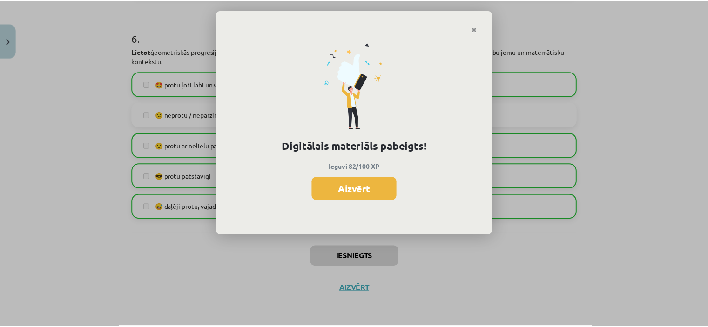
scroll to position [452, 0]
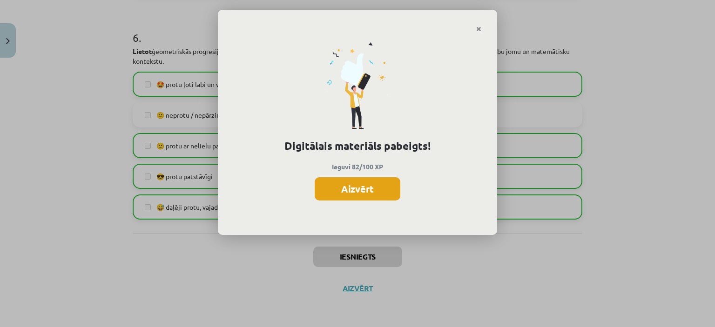
click at [352, 195] on button "Aizvērt" at bounding box center [358, 188] width 86 height 23
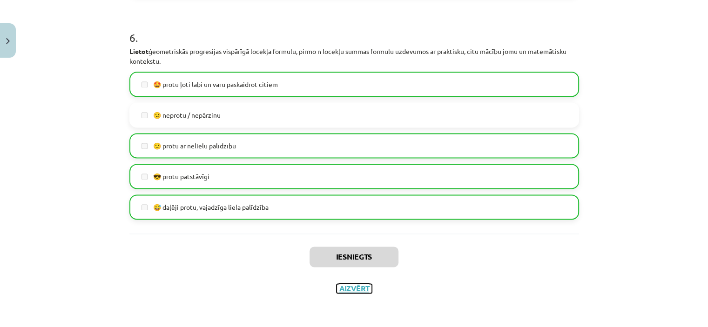
click at [349, 288] on button "Aizvērt" at bounding box center [354, 288] width 35 height 9
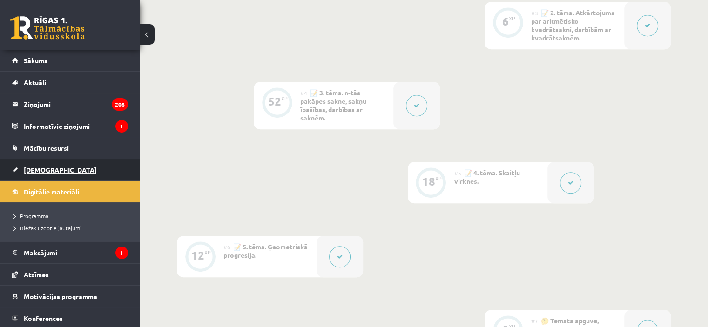
click at [86, 173] on link "[DEMOGRAPHIC_DATA]" at bounding box center [70, 169] width 116 height 21
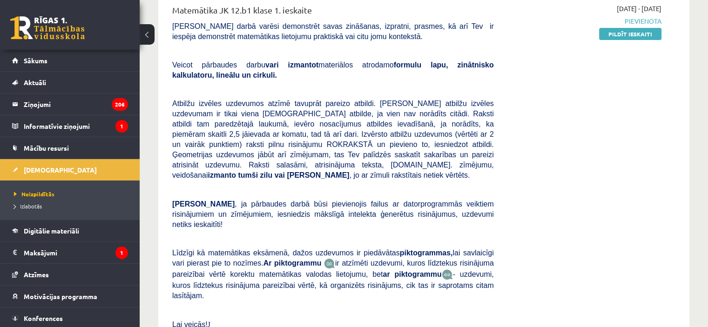
scroll to position [75, 0]
